Goal: Information Seeking & Learning: Check status

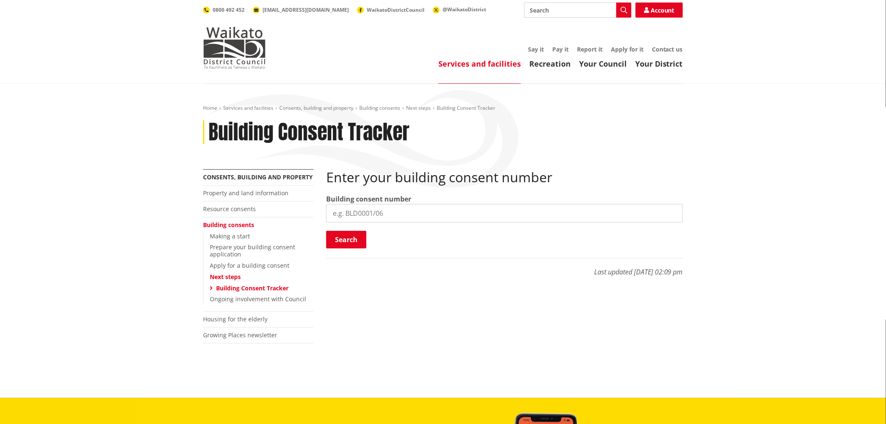
click at [379, 221] on input "search" at bounding box center [504, 213] width 357 height 18
paste input "BLD0206/26"
type input "BLD0206/26"
click at [359, 236] on button "Search" at bounding box center [346, 240] width 40 height 18
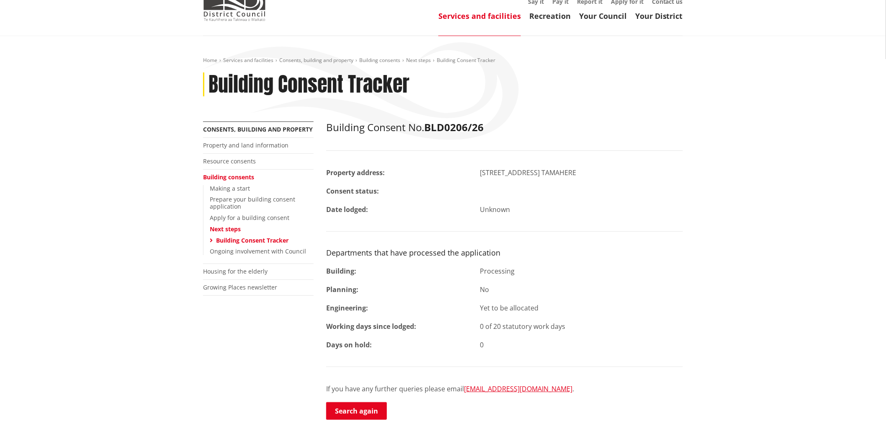
scroll to position [93, 0]
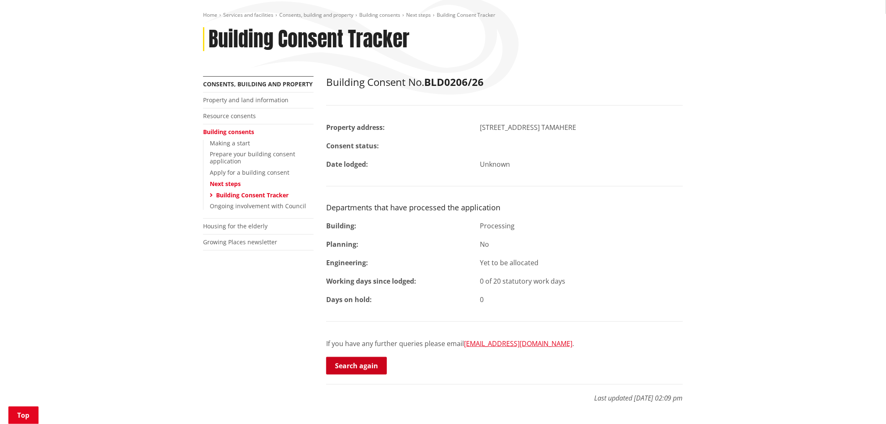
click at [370, 373] on link "Search again" at bounding box center [356, 366] width 61 height 18
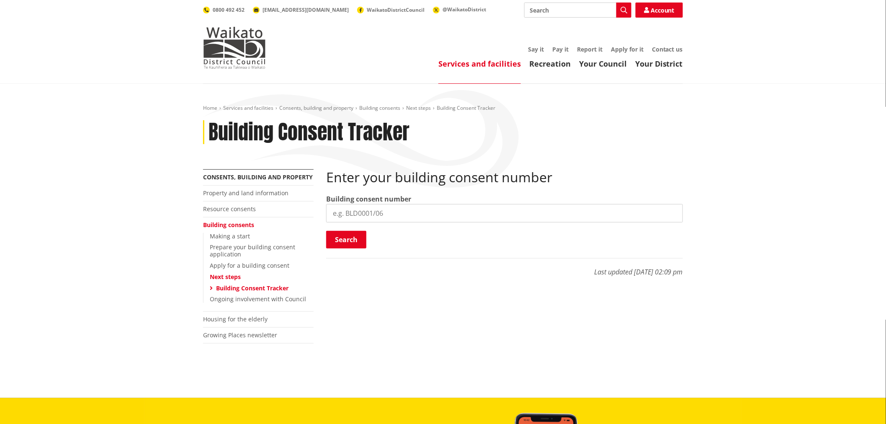
click at [351, 214] on input "search" at bounding box center [504, 213] width 357 height 18
paste input "BLD0172/26"
type input "BLD0172/26"
click at [355, 237] on button "Search" at bounding box center [346, 240] width 40 height 18
